Goal: Navigation & Orientation: Find specific page/section

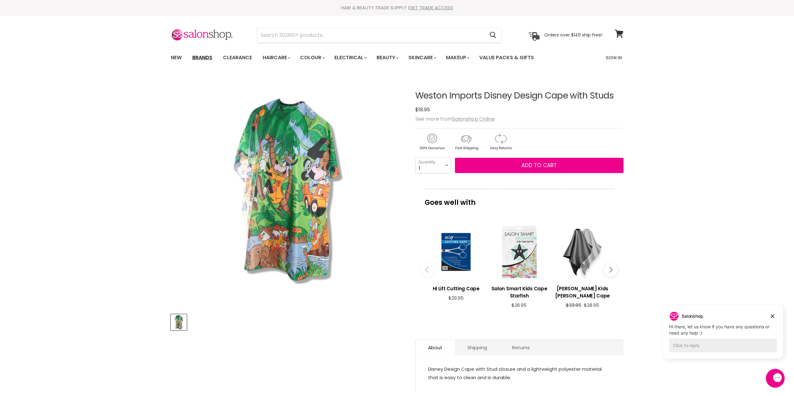
click at [207, 59] on link "Brands" at bounding box center [202, 57] width 29 height 13
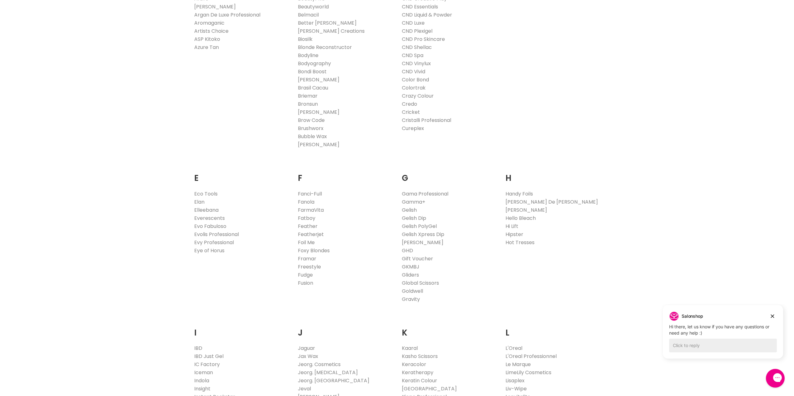
scroll to position [218, 0]
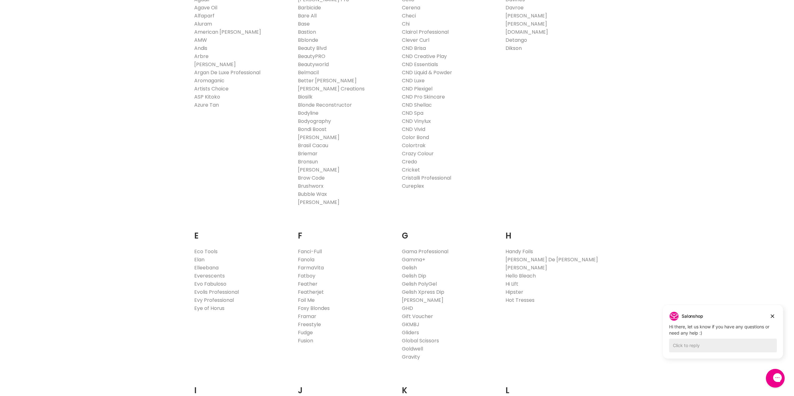
click at [516, 49] on link "Dikson" at bounding box center [513, 48] width 16 height 7
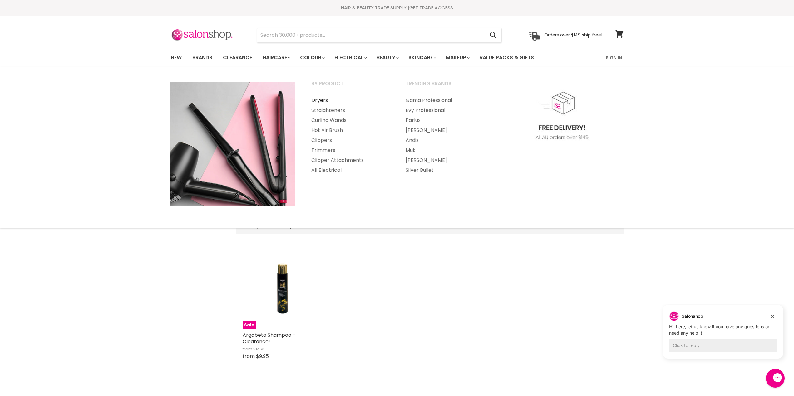
click at [326, 100] on link "Dryers" at bounding box center [349, 101] width 93 height 10
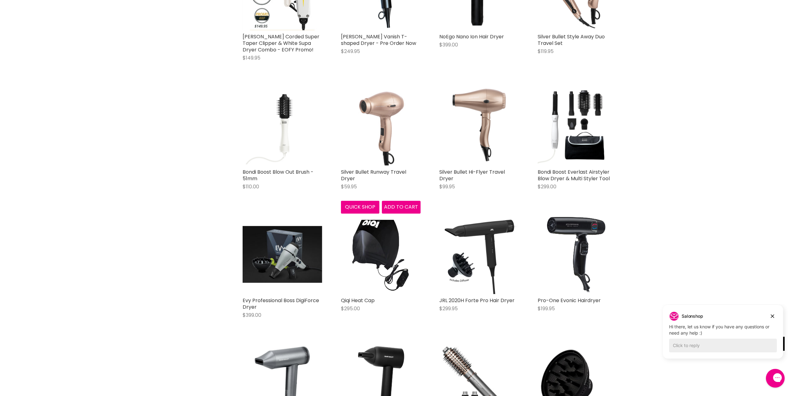
scroll to position [1342, 0]
